Goal: Communication & Community: Answer question/provide support

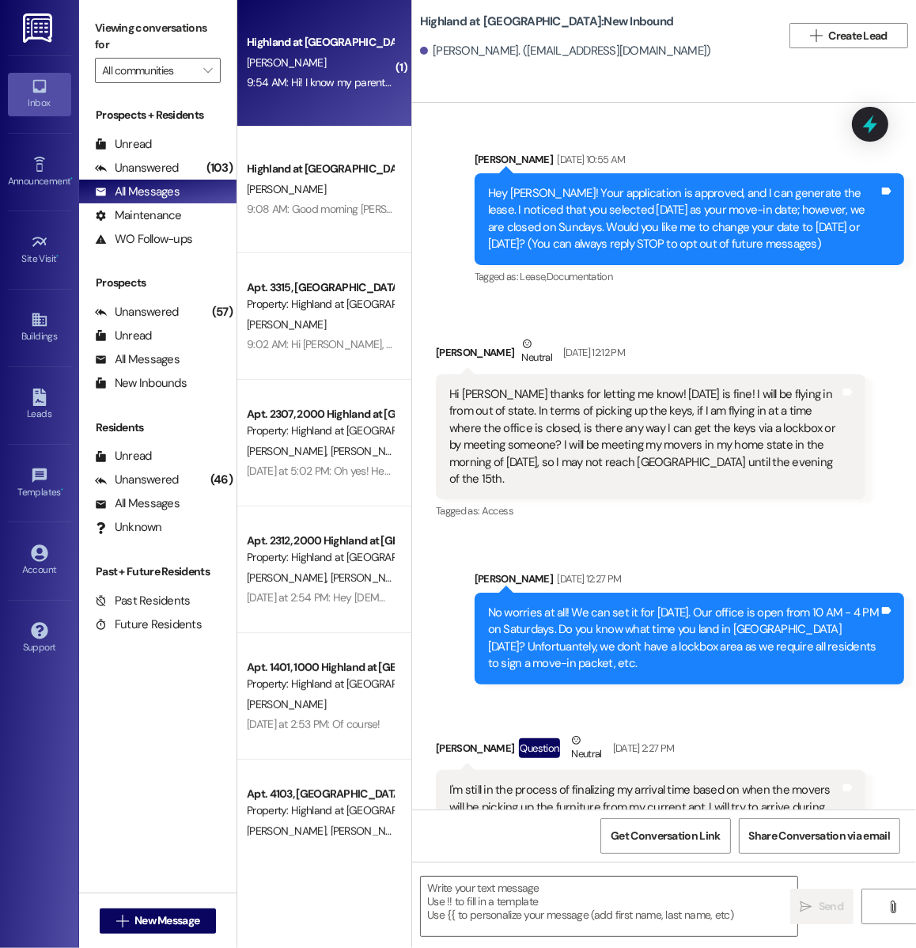
scroll to position [20627, 0]
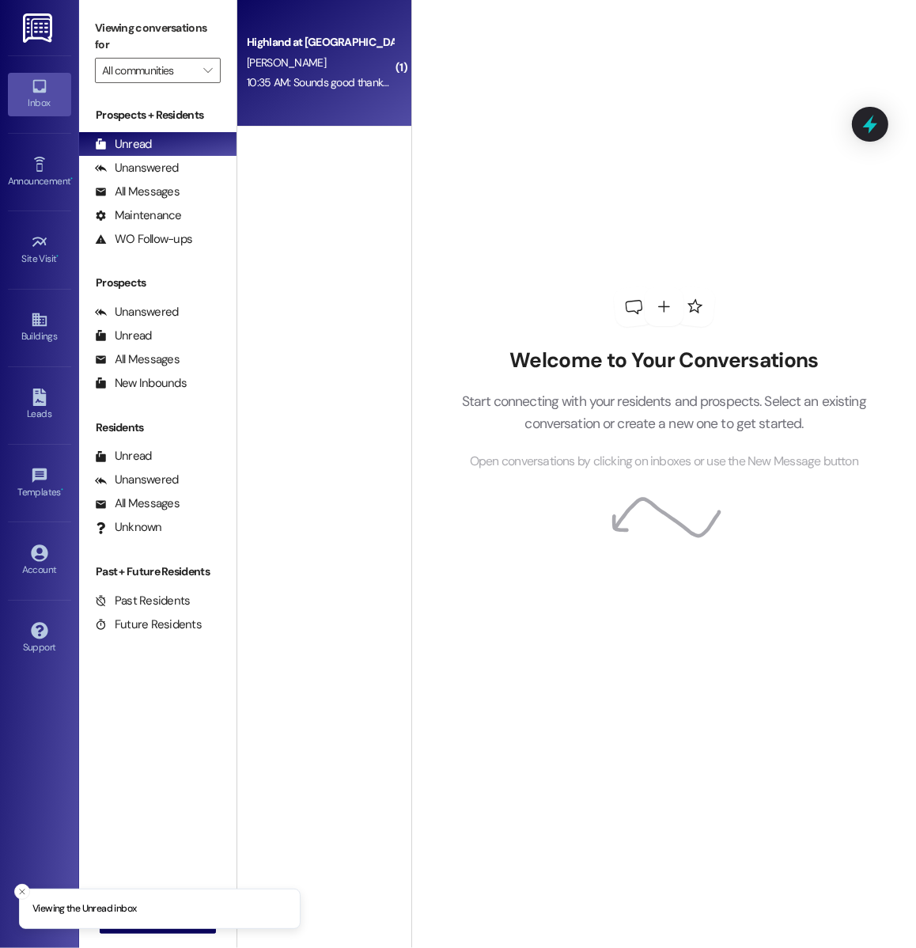
click at [361, 93] on div "Highland at [GEOGRAPHIC_DATA] [PERSON_NAME] 10:35 AM: Sounds good thanks [PERSO…" at bounding box center [324, 63] width 174 height 127
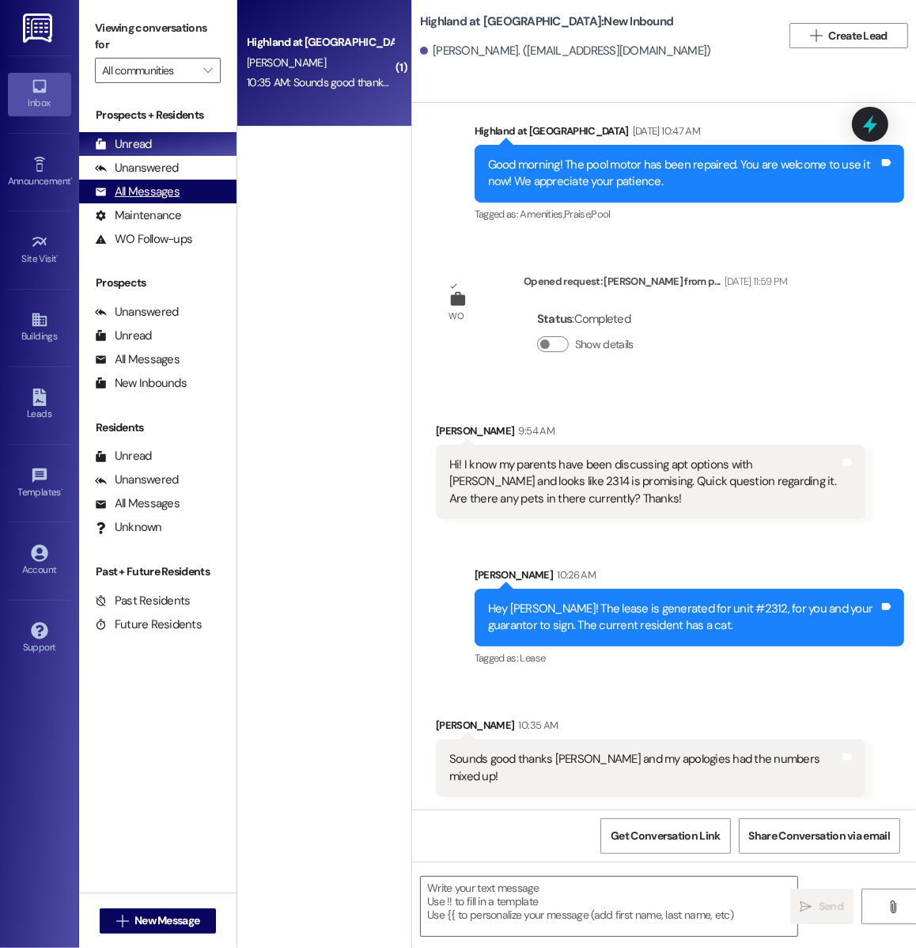
click at [143, 188] on div "All Messages" at bounding box center [137, 191] width 85 height 17
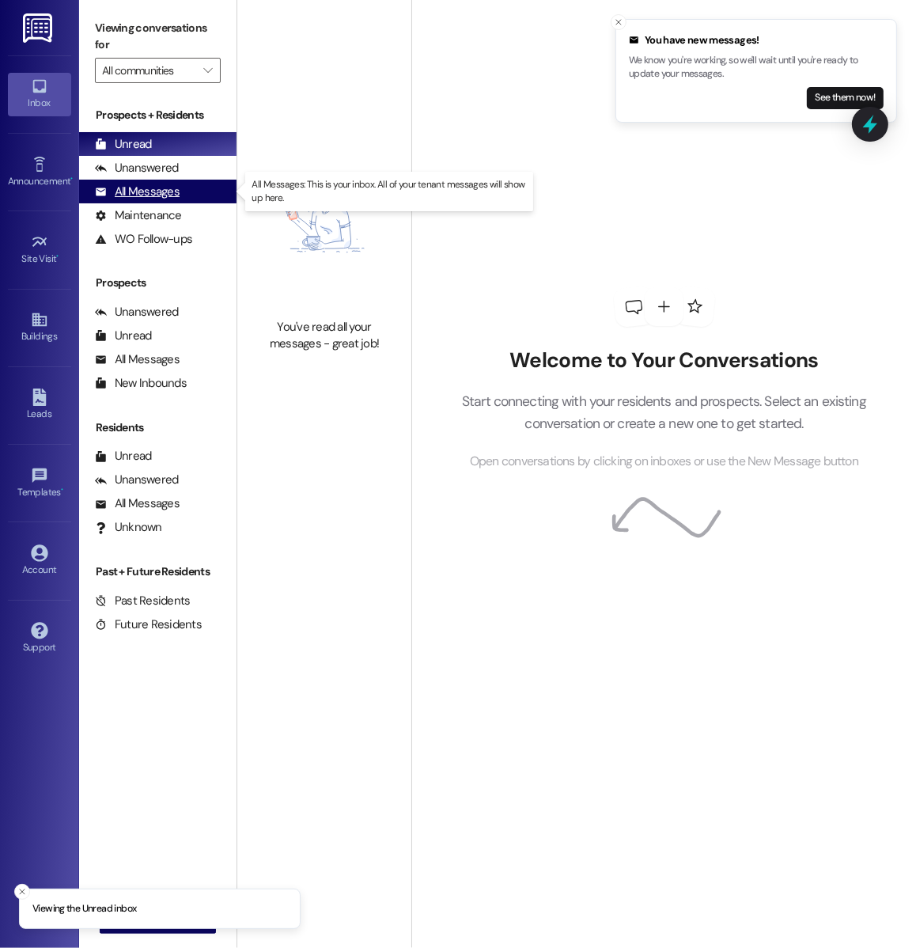
click at [155, 183] on div "All Messages" at bounding box center [137, 191] width 85 height 17
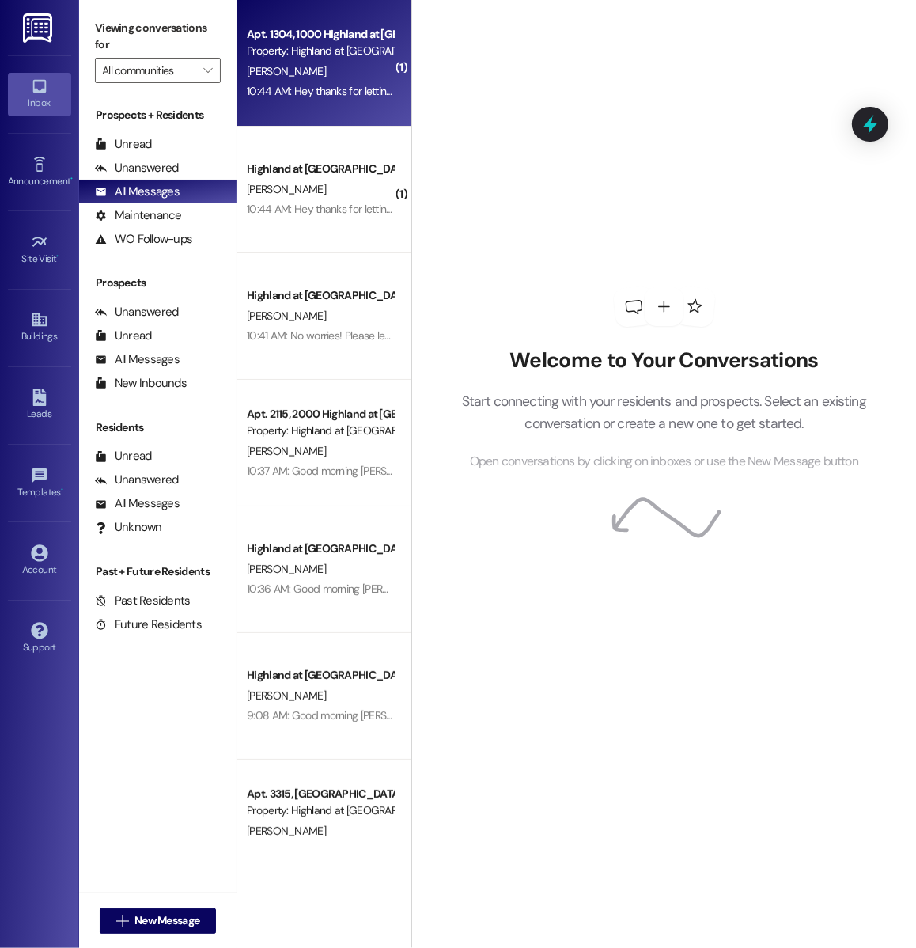
click at [305, 36] on div "Apt. 1304, 1000 Highland at Spring Hill" at bounding box center [320, 34] width 146 height 17
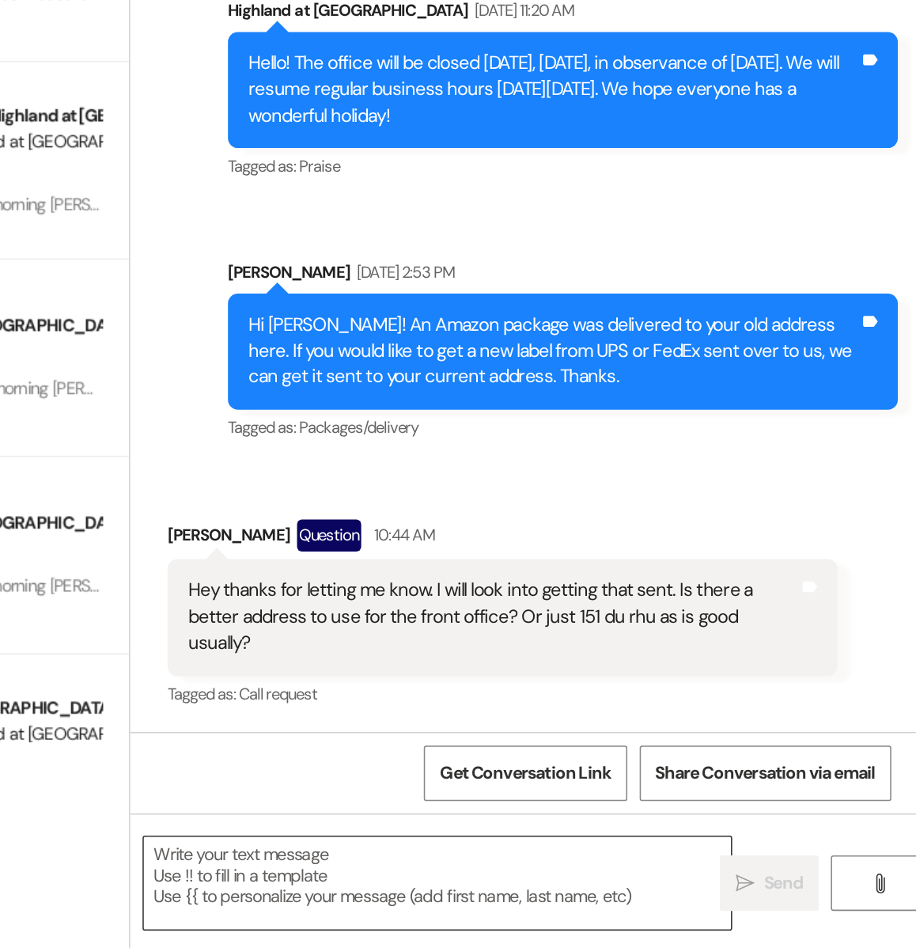
click at [534, 902] on textarea at bounding box center [609, 905] width 376 height 59
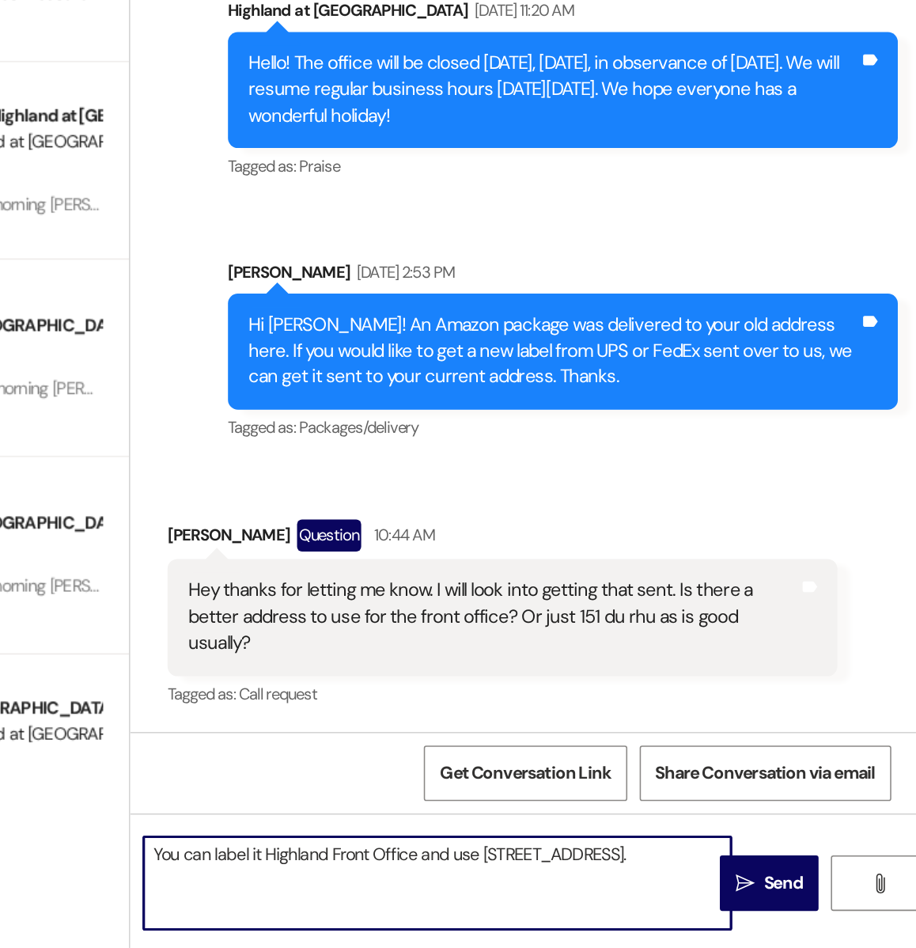
click at [433, 889] on textarea "You can label it Highland Front Office and use 151 Du Rhu Drive." at bounding box center [609, 905] width 376 height 59
drag, startPoint x: 497, startPoint y: 887, endPoint x: 419, endPoint y: 887, distance: 78.3
click at [419, 887] on div "You can label it Highland Front Office and use 151 Du Rhu Drive." at bounding box center [601, 906] width 378 height 61
click at [777, 882] on textarea "Yes, we typically label things Highland Front Office and use 151 Du Rhu Drive." at bounding box center [609, 905] width 376 height 59
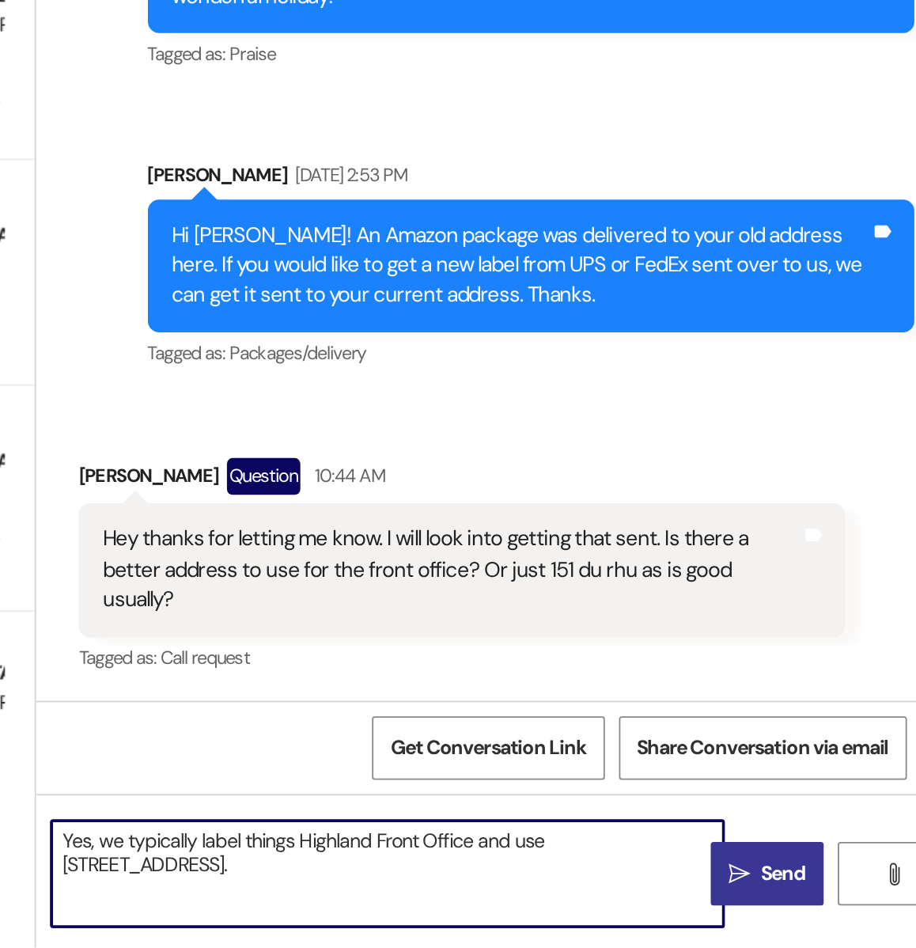
type textarea "Yes, we typically label things Highland Front Office and use 151 Du Rhu Drive, …"
click at [791, 905] on button " Send" at bounding box center [821, 906] width 63 height 36
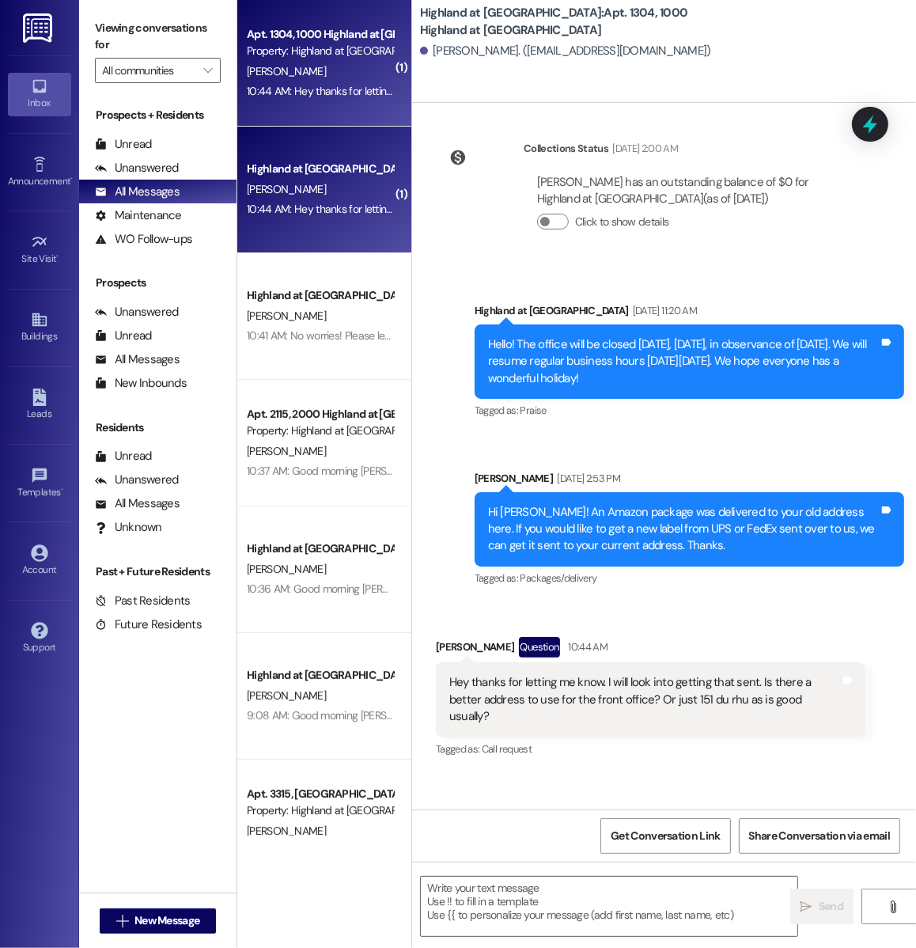
scroll to position [31263, 0]
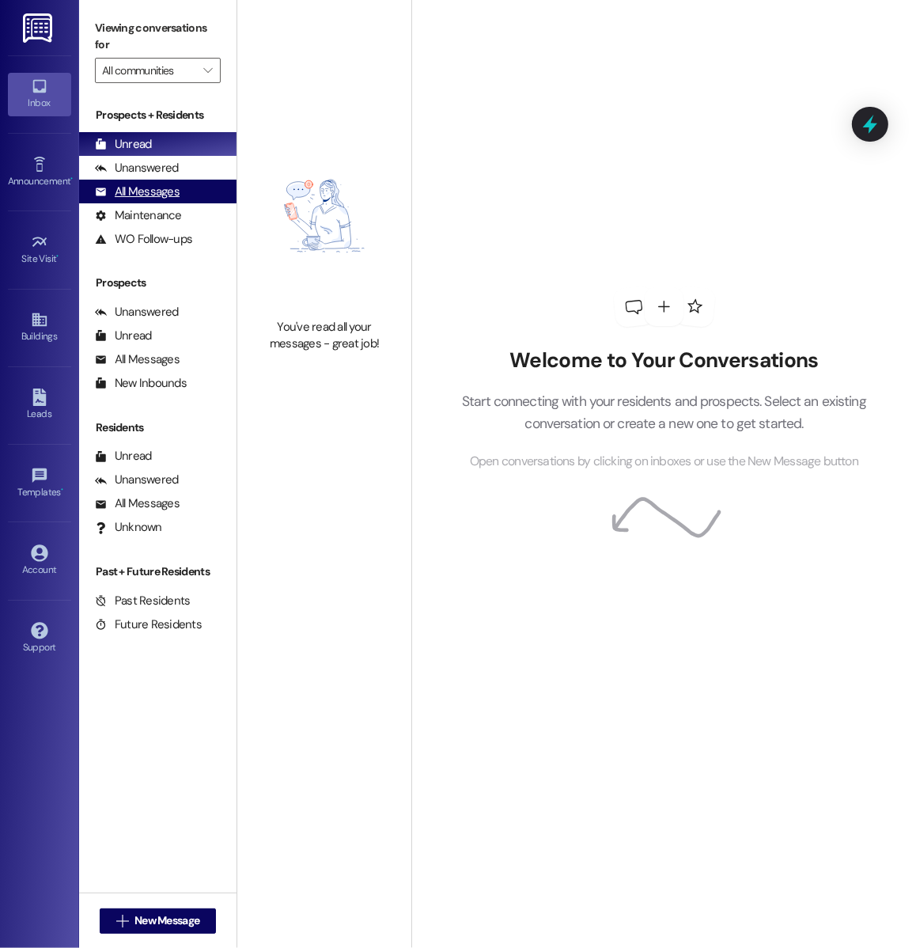
click at [167, 196] on div "All Messages" at bounding box center [137, 191] width 85 height 17
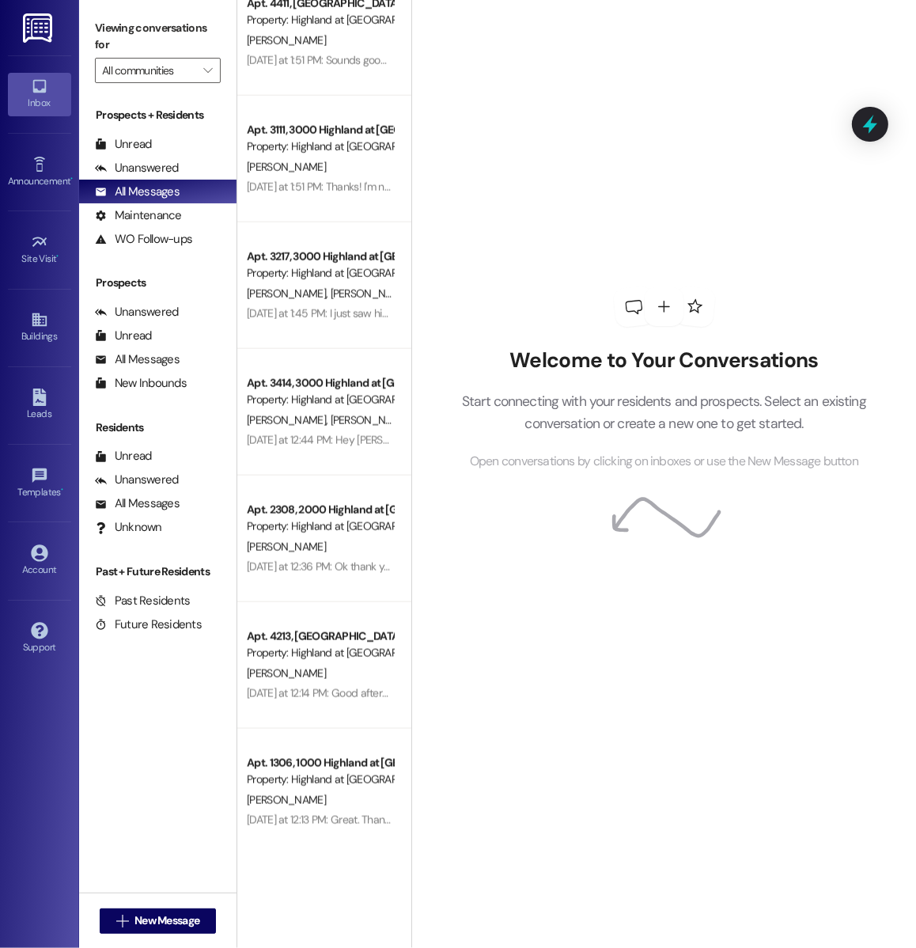
scroll to position [1551, 0]
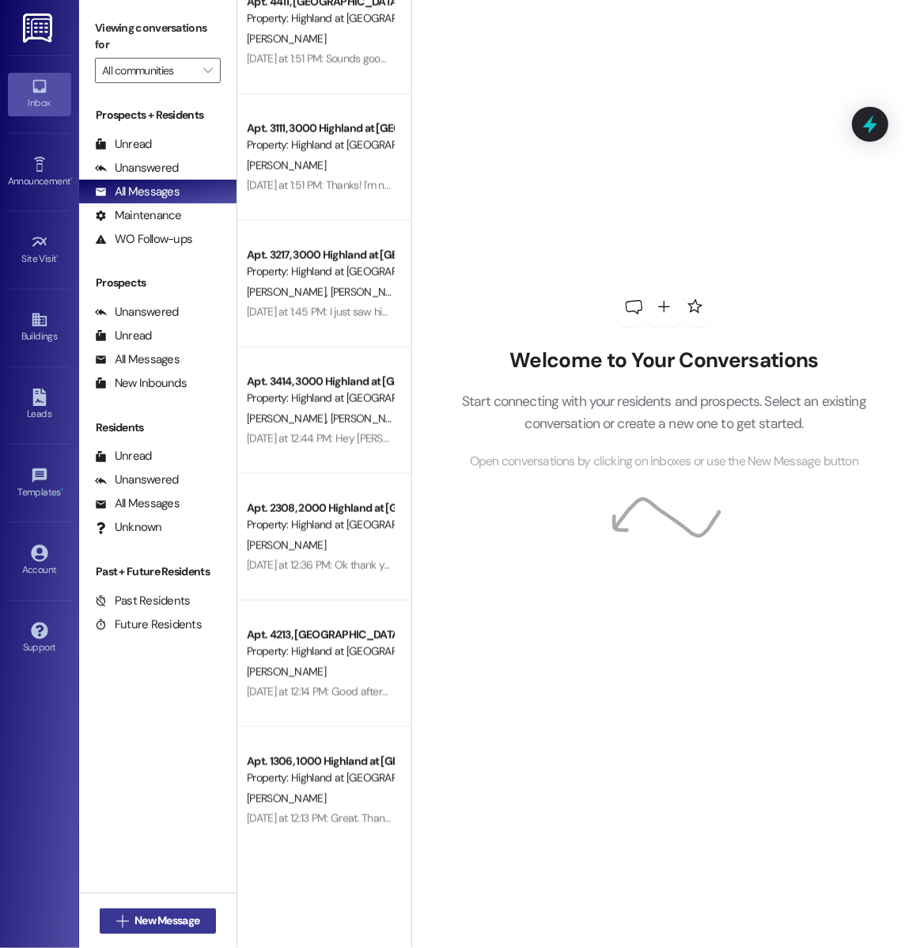
click at [148, 921] on span "New Message" at bounding box center [166, 920] width 65 height 17
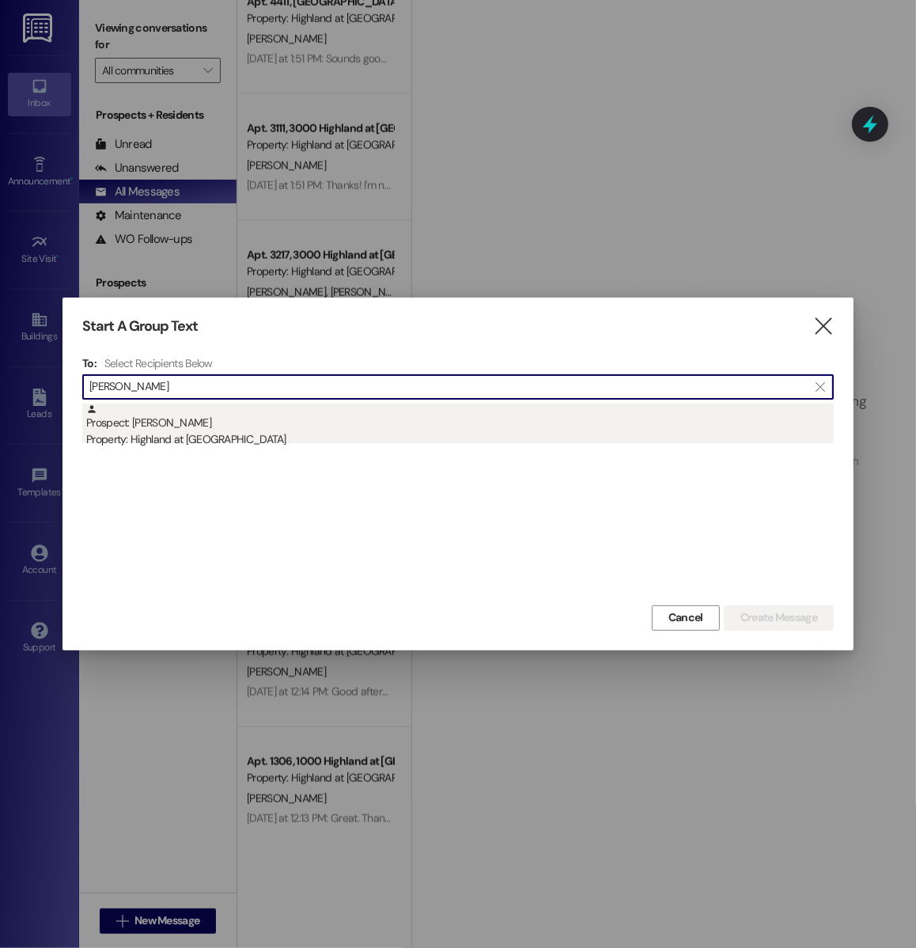
type input "hinds"
click at [214, 435] on div "Property: Highland at [GEOGRAPHIC_DATA]" at bounding box center [459, 439] width 747 height 17
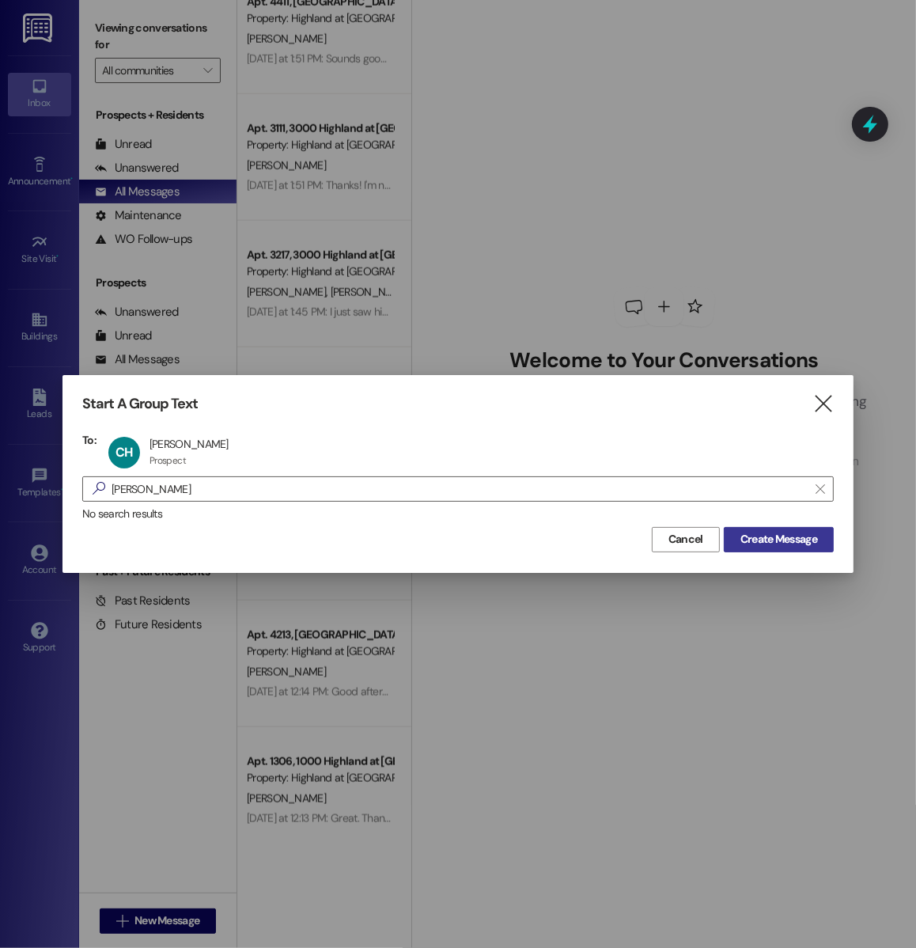
click at [729, 529] on button "Create Message" at bounding box center [779, 539] width 110 height 25
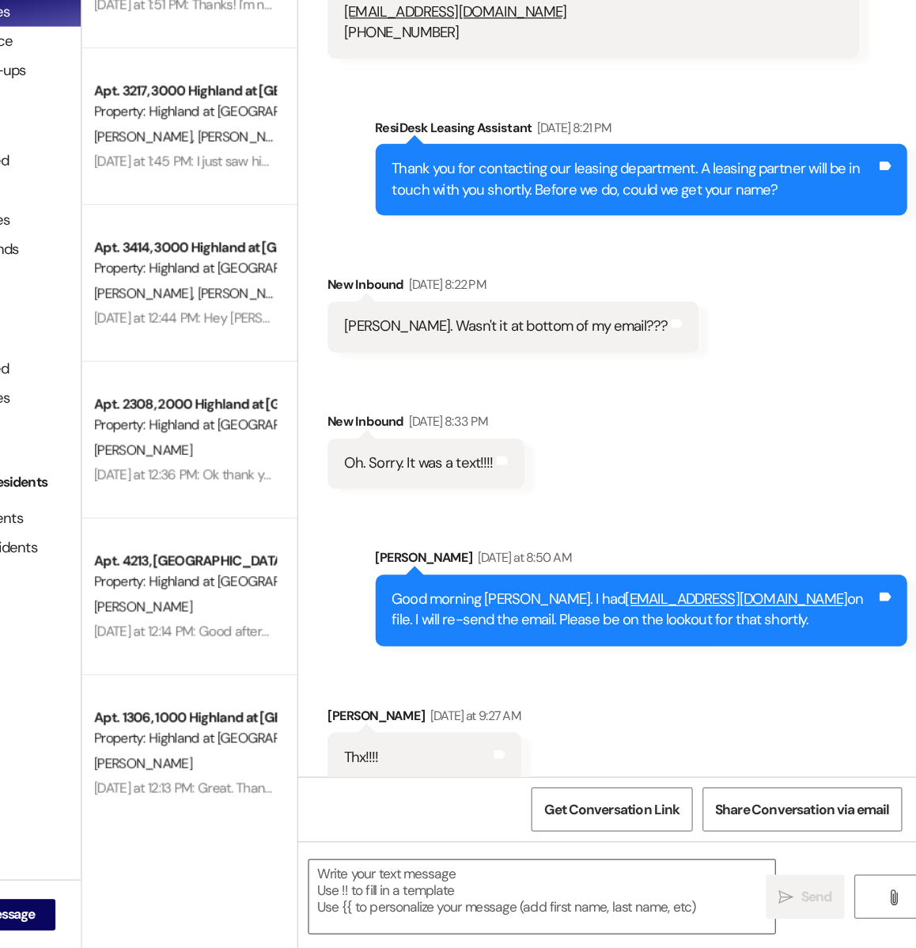
scroll to position [0, 0]
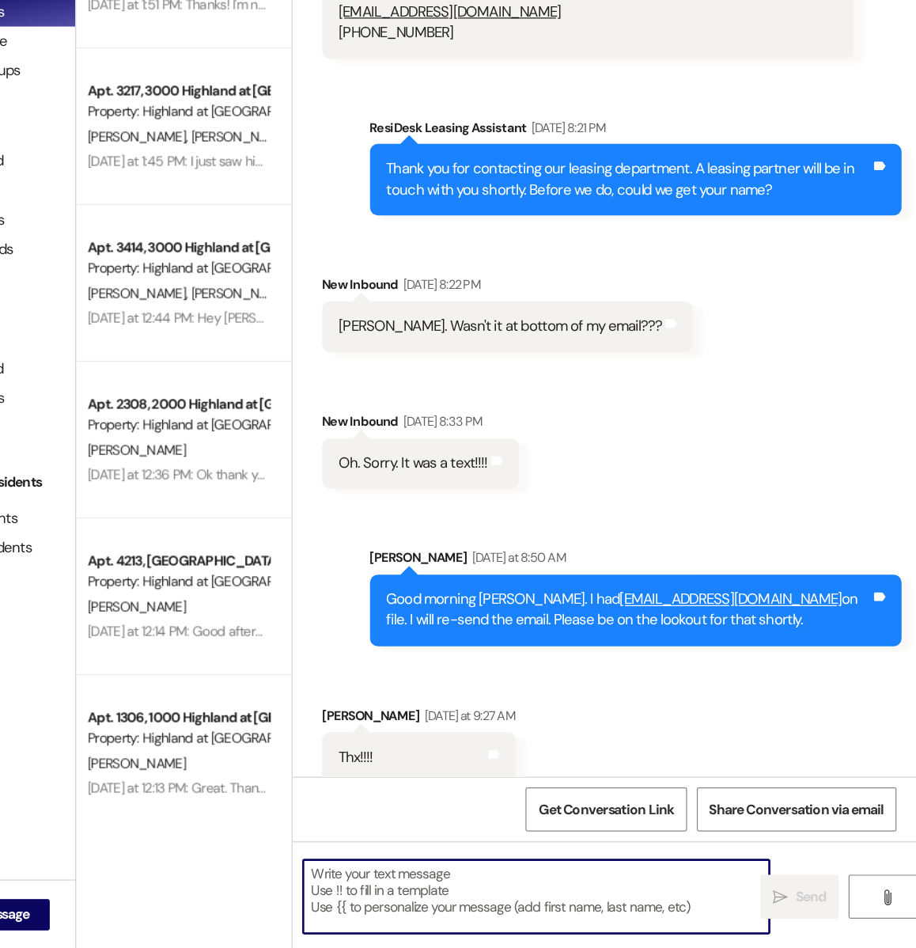
click at [543, 881] on textarea at bounding box center [609, 905] width 376 height 59
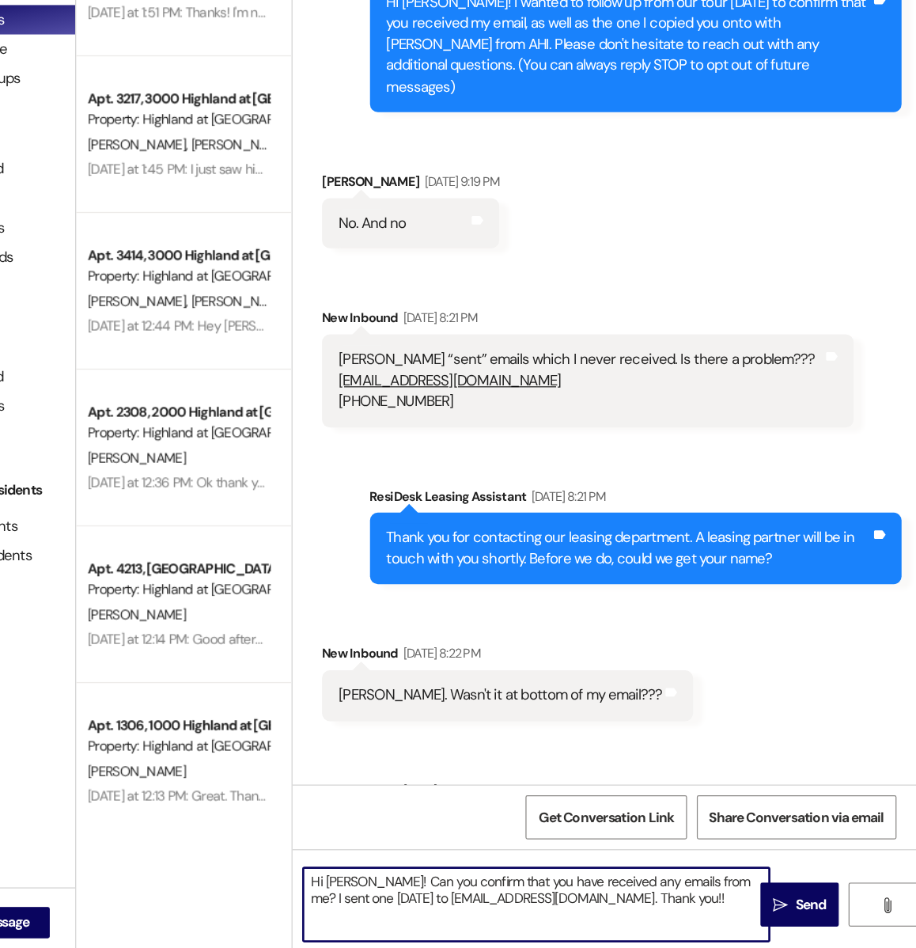
scroll to position [307, 0]
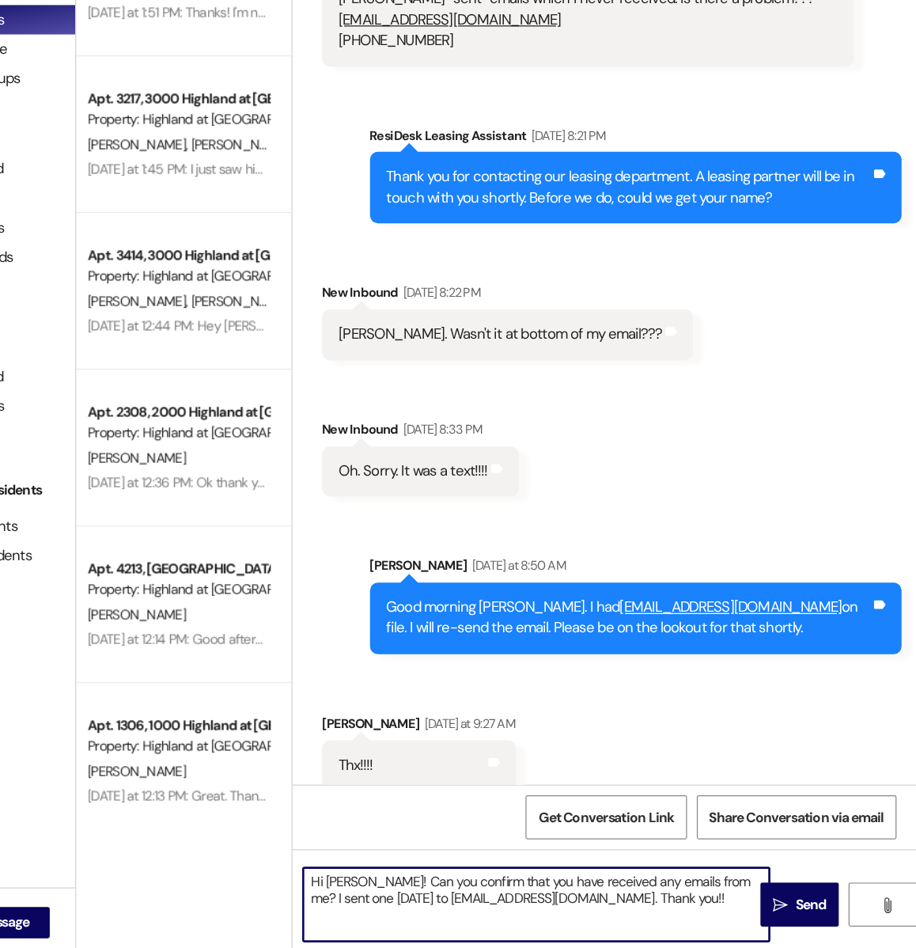
click at [755, 889] on textarea "Hi Caroline! Can you confirm that you have received any emails from me? I sent …" at bounding box center [609, 905] width 376 height 59
click at [705, 906] on textarea "Hi Caroline! Can you confirm that you have received any emails from me? I sent …" at bounding box center [609, 905] width 376 height 59
type textarea "Hi Caroline! Can you confirm that you have received any emails from me? I sent …"
click at [829, 910] on span "Send" at bounding box center [831, 906] width 25 height 17
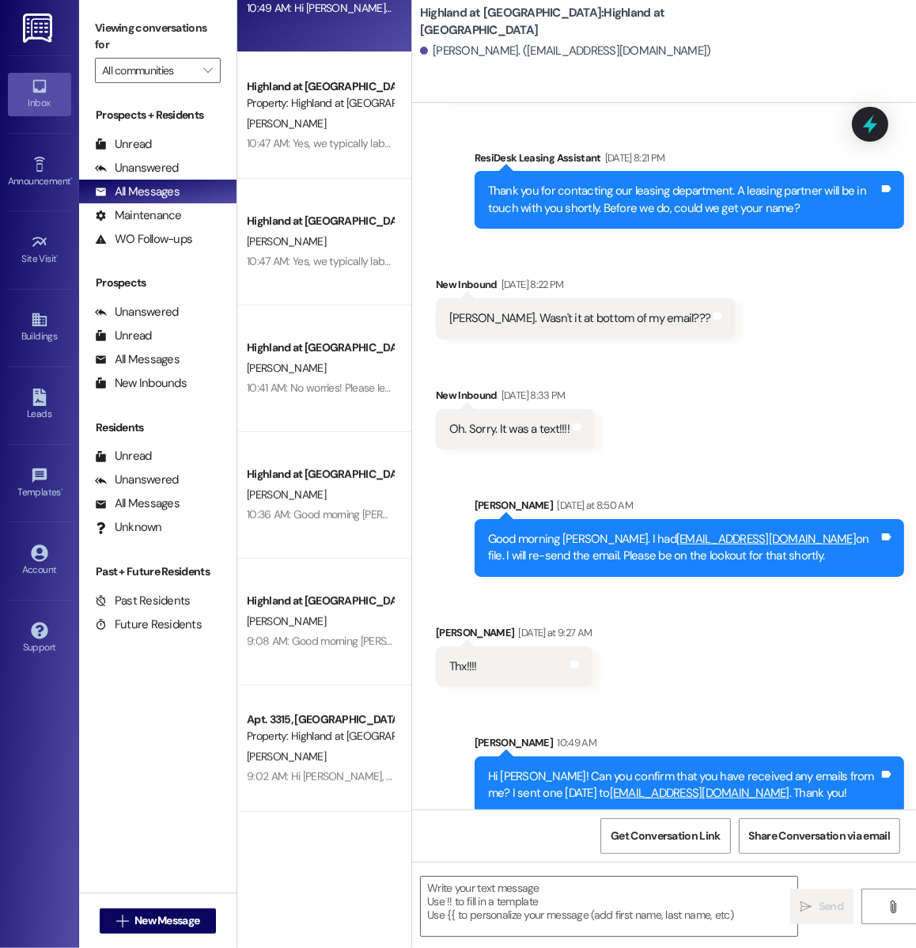
scroll to position [0, 0]
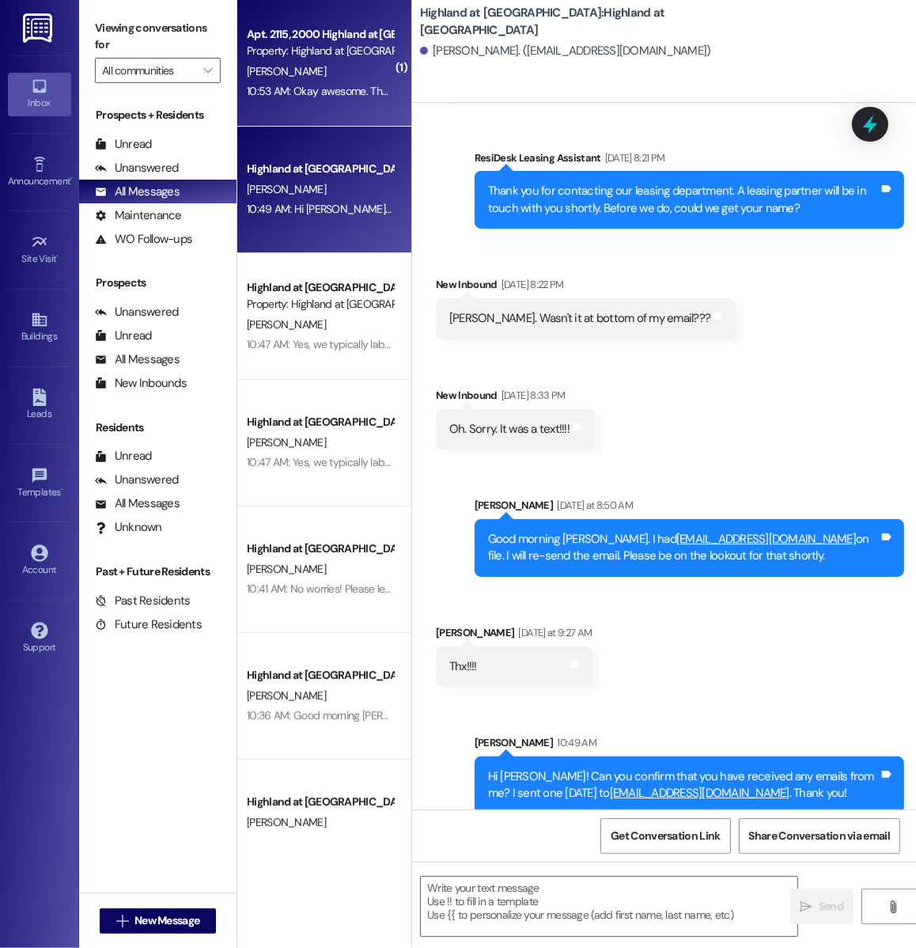
click at [290, 48] on div "Property: Highland at [GEOGRAPHIC_DATA]" at bounding box center [320, 51] width 146 height 17
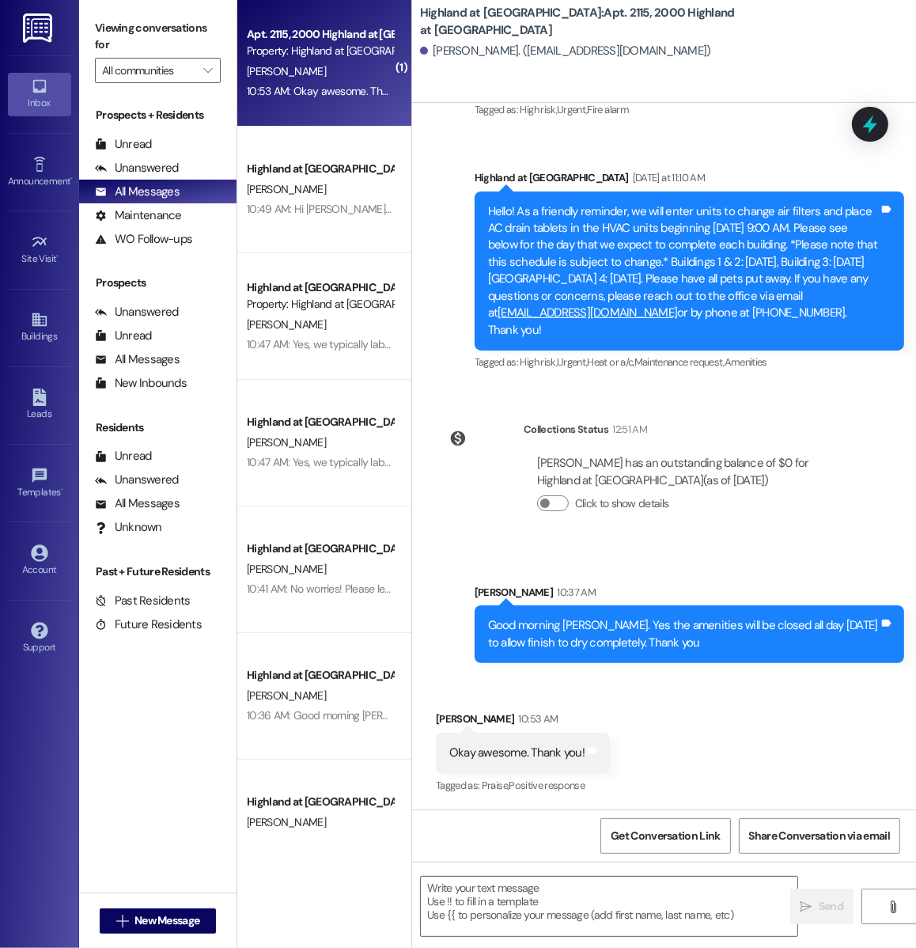
scroll to position [13966, 0]
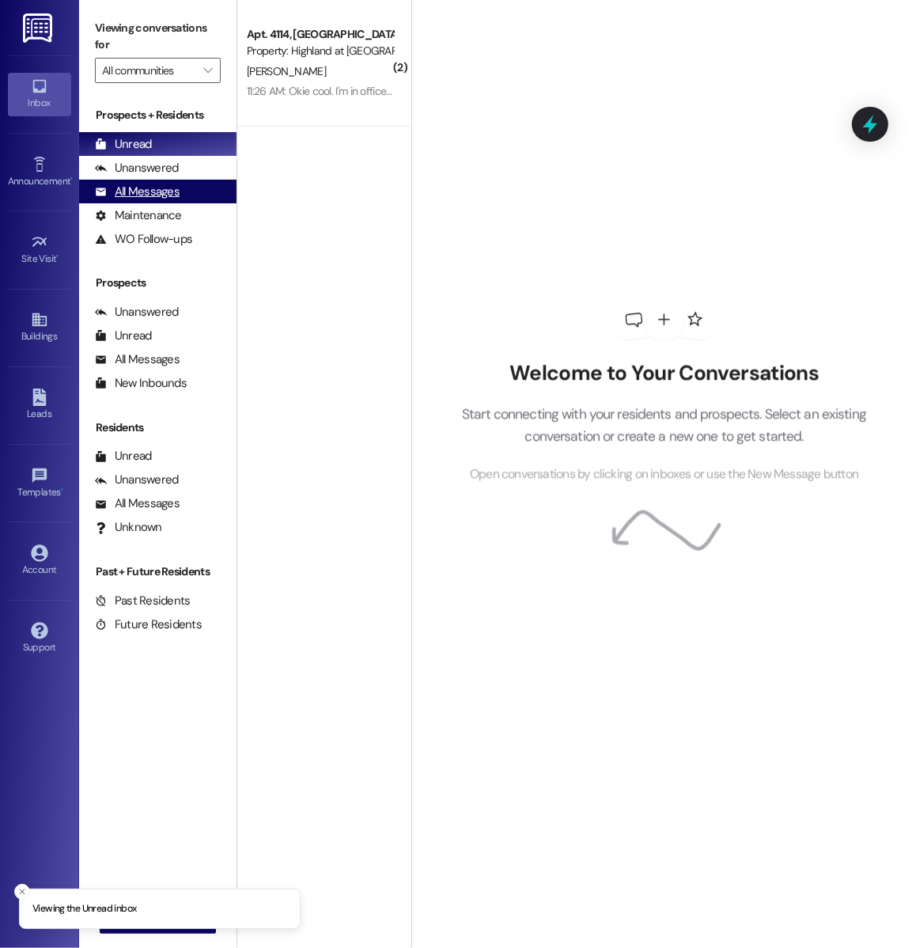
click at [158, 197] on div "All Messages" at bounding box center [137, 191] width 85 height 17
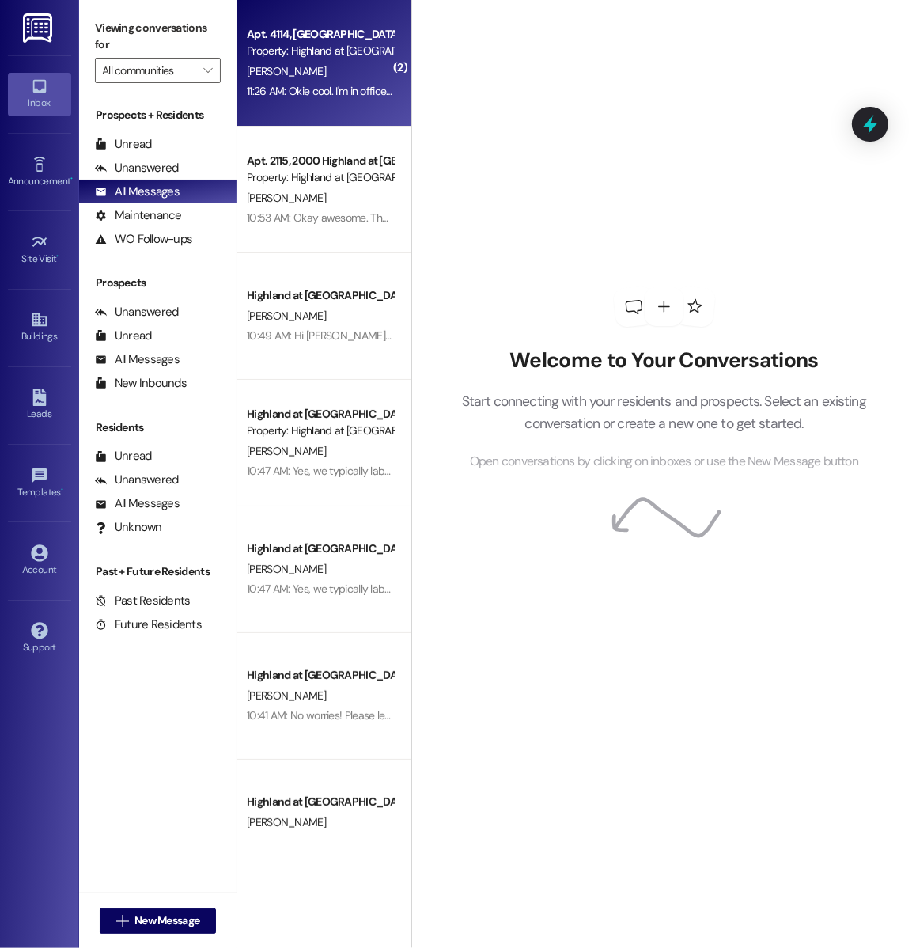
click at [292, 88] on div "11:26 AM: Okie cool. I'm in office [DATE] so if you can get it before I get hom…" at bounding box center [465, 91] width 436 height 14
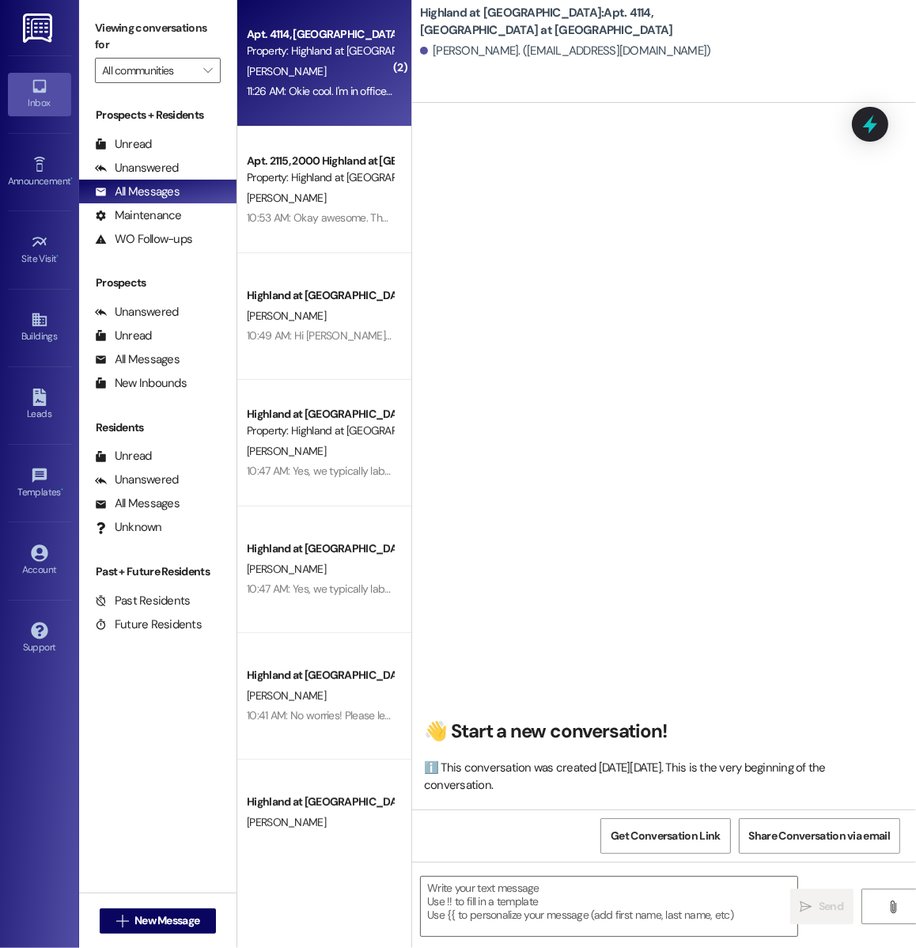
scroll to position [2128, 0]
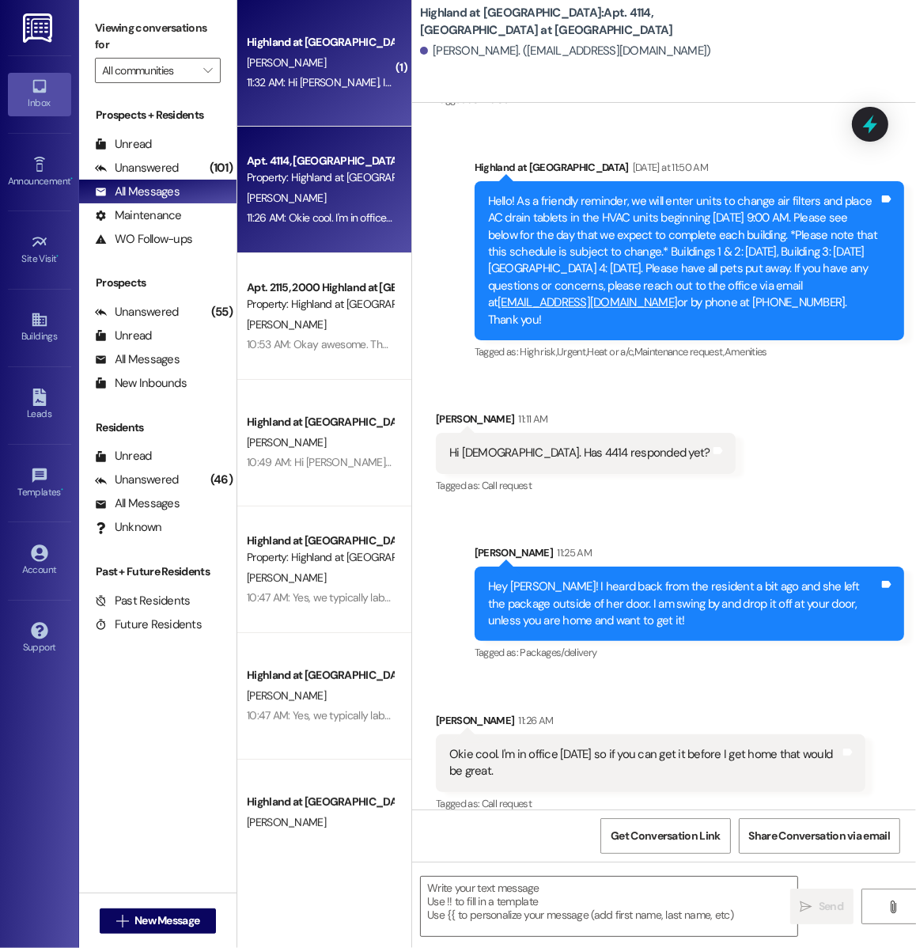
click at [297, 83] on div "11:32 AM: Hi [PERSON_NAME], I think the 15th probably works best 11:32 AM: Hi […" at bounding box center [396, 82] width 299 height 14
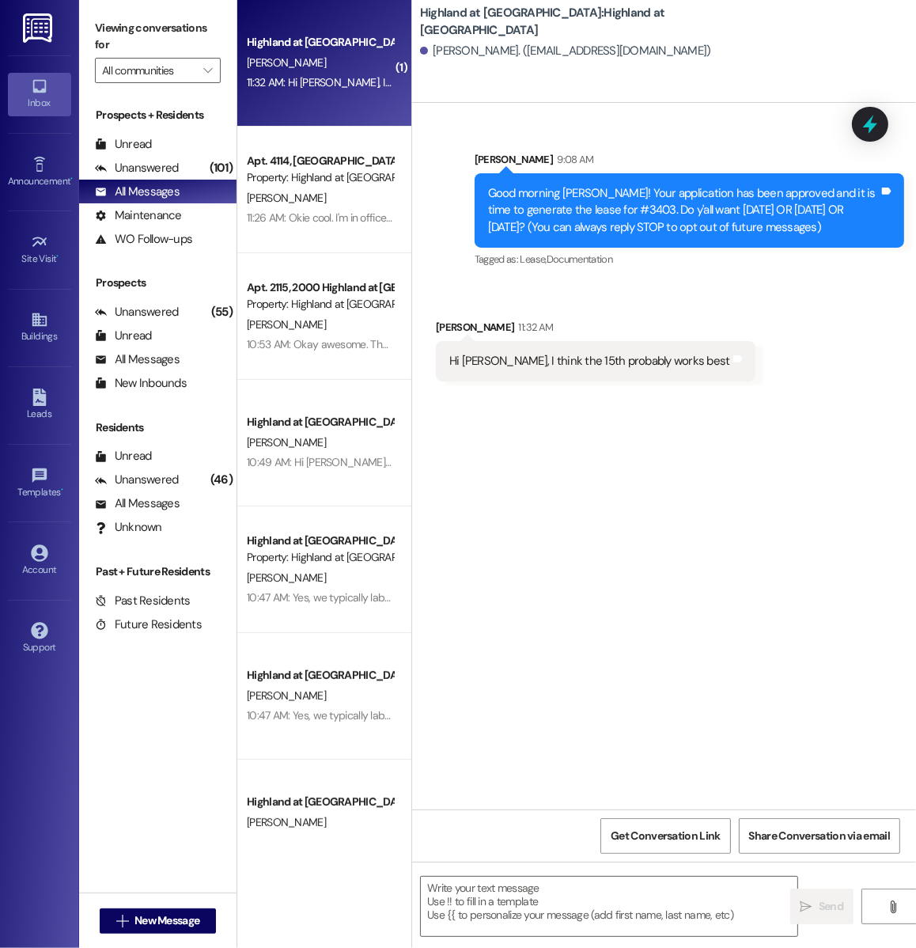
scroll to position [0, 0]
